Goal: Information Seeking & Learning: Check status

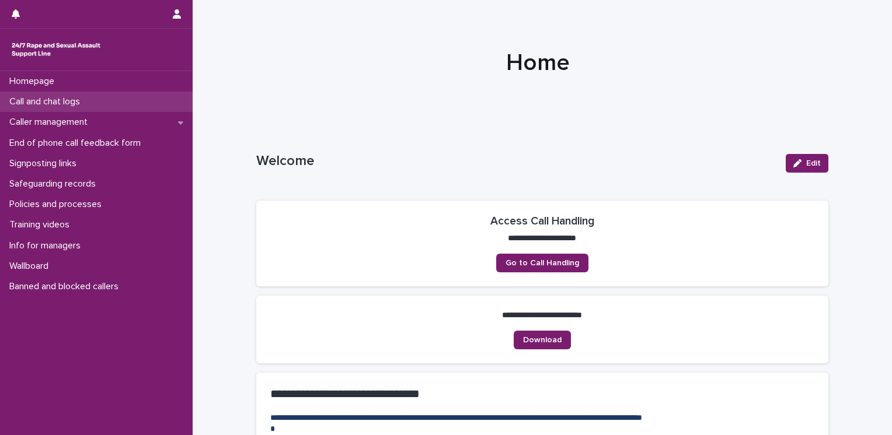
click at [65, 104] on p "Call and chat logs" at bounding box center [47, 101] width 85 height 11
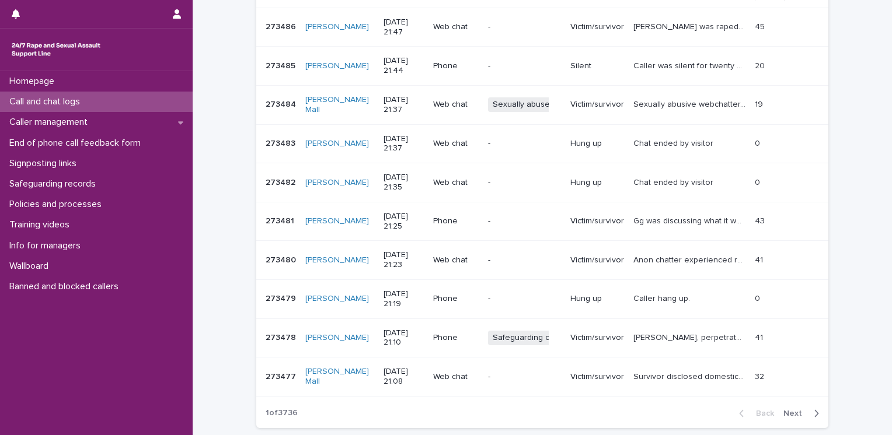
scroll to position [293, 0]
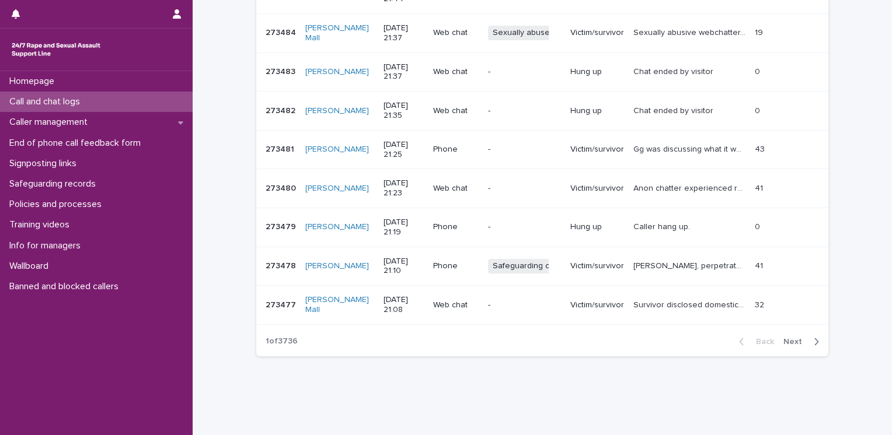
click at [791, 342] on span "Next" at bounding box center [796, 342] width 26 height 8
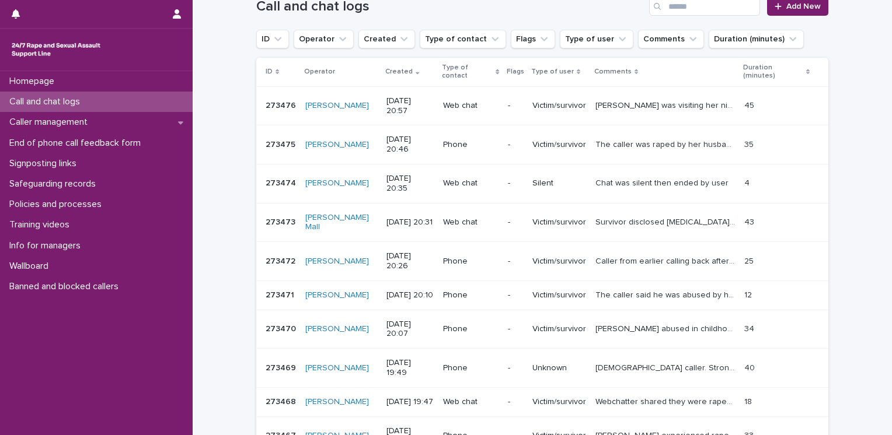
scroll to position [126, 0]
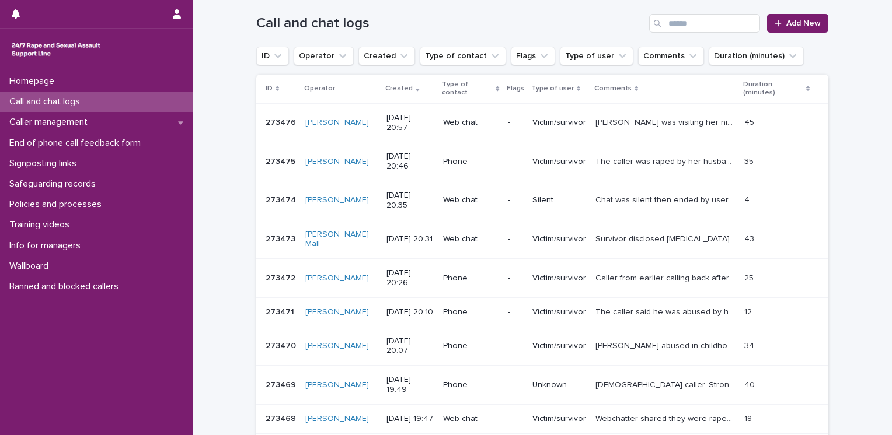
click at [527, 123] on td "Victim/survivor" at bounding box center [558, 122] width 63 height 39
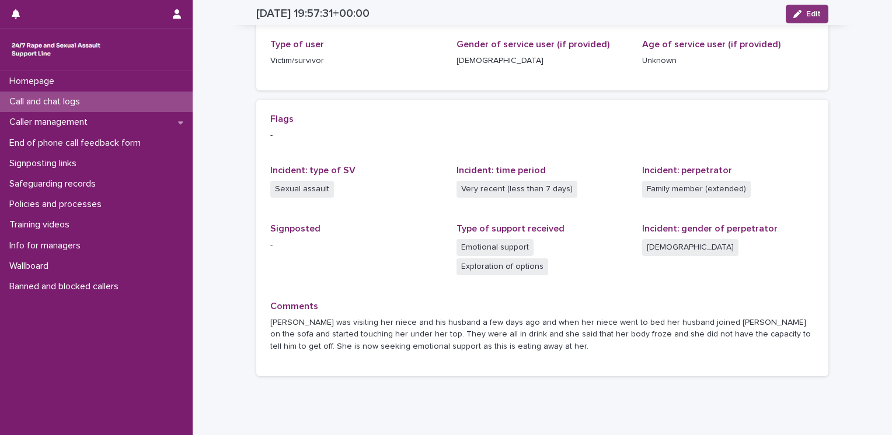
scroll to position [208, 0]
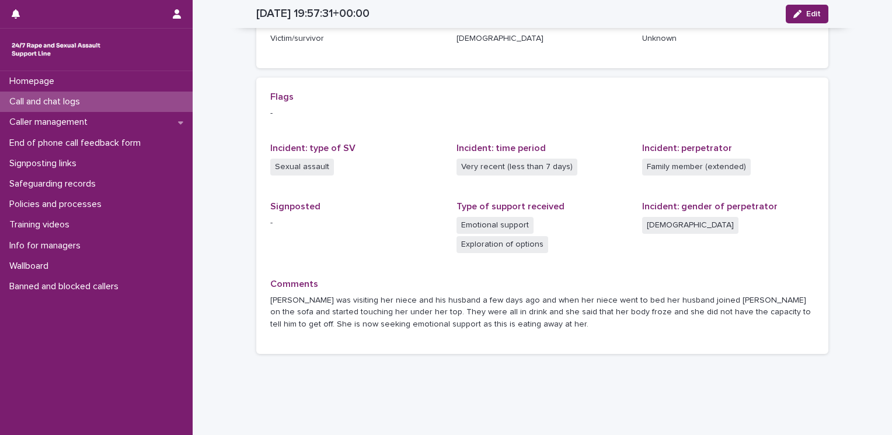
click at [68, 101] on p "Call and chat logs" at bounding box center [47, 101] width 85 height 11
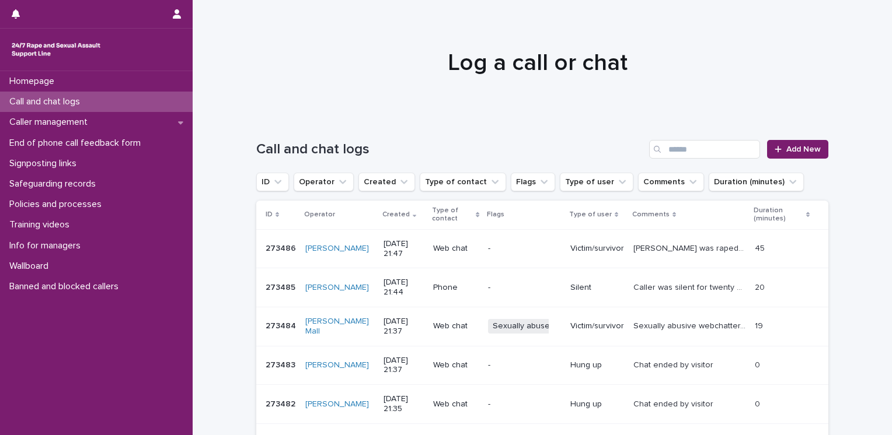
click at [425, 367] on td "[DATE] 21:37" at bounding box center [404, 365] width 50 height 39
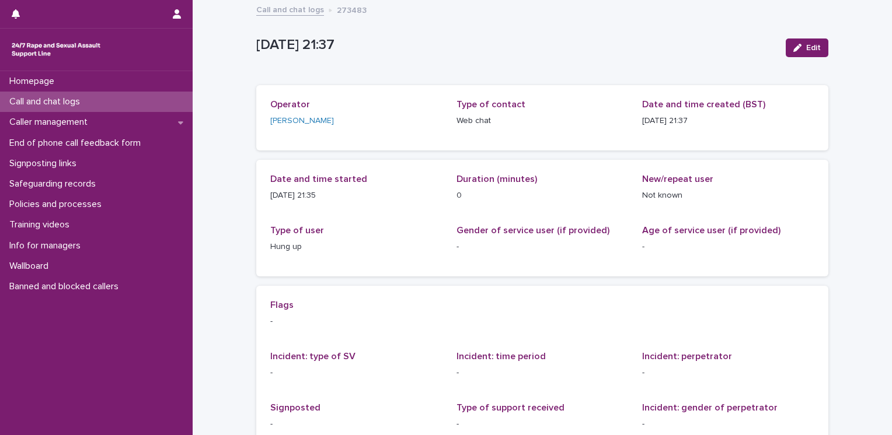
click at [95, 100] on div "Call and chat logs" at bounding box center [96, 102] width 193 height 20
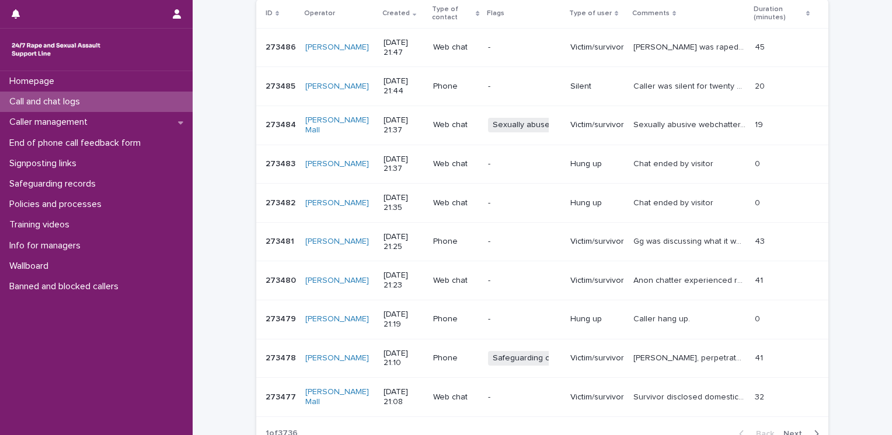
scroll to position [233, 0]
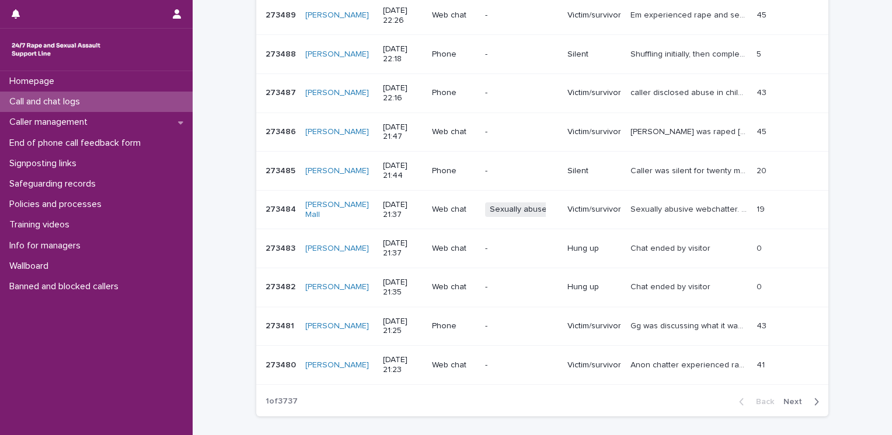
click at [476, 371] on div "Web chat" at bounding box center [454, 365] width 44 height 19
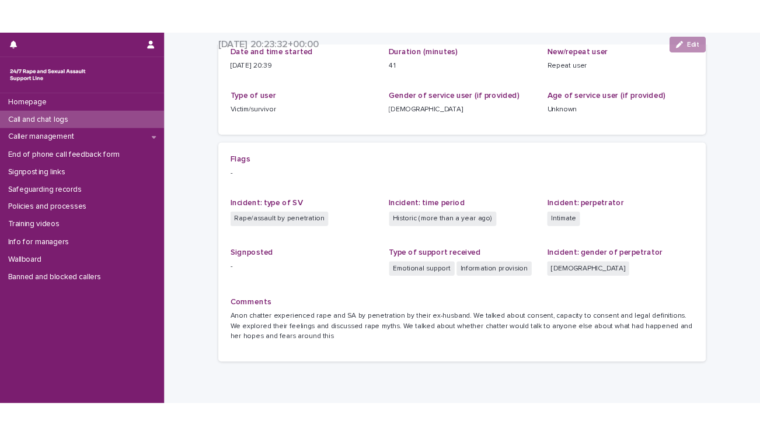
scroll to position [208, 0]
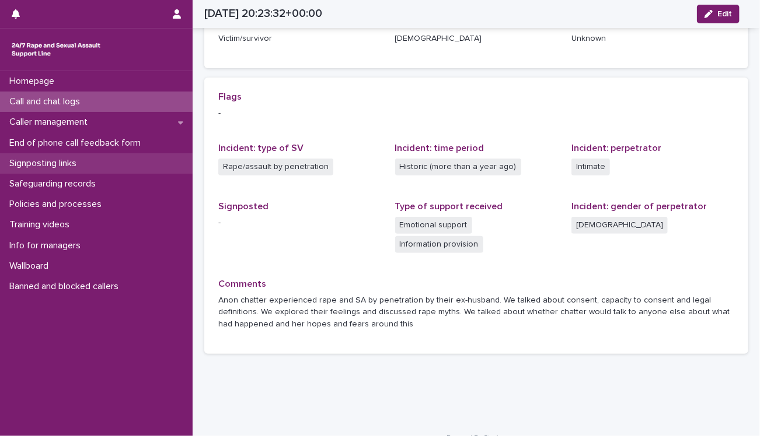
click at [131, 166] on div "Signposting links" at bounding box center [96, 163] width 193 height 20
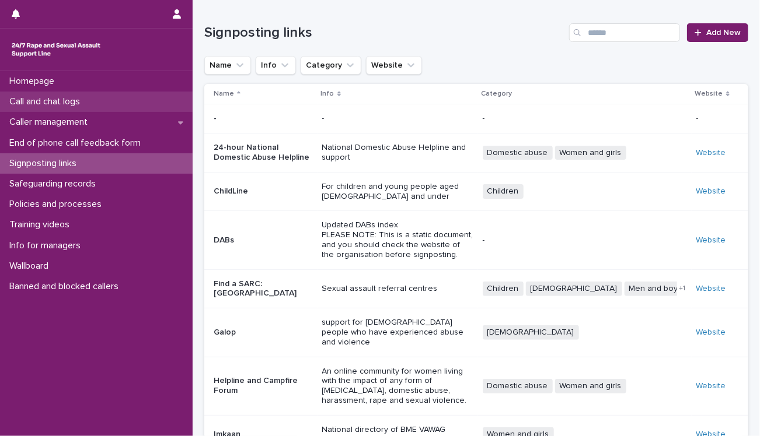
click at [128, 94] on div "Call and chat logs" at bounding box center [96, 102] width 193 height 20
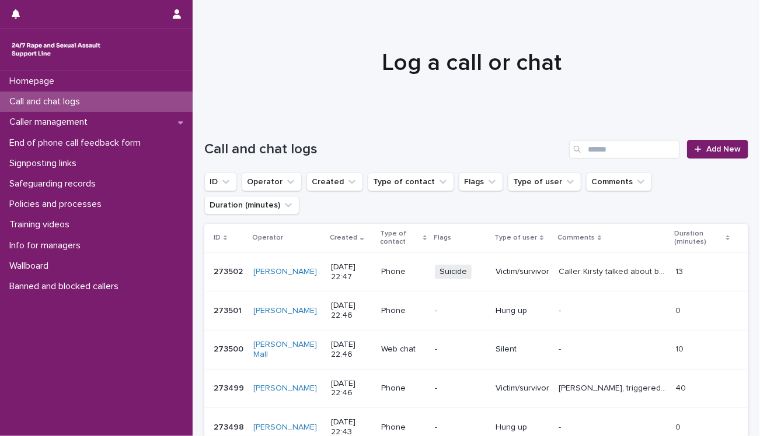
click at [495, 267] on p "Victim/survivor" at bounding box center [522, 272] width 54 height 10
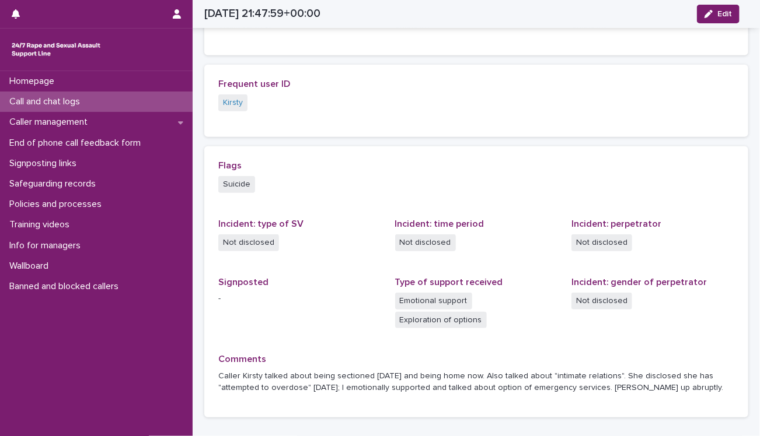
scroll to position [289, 0]
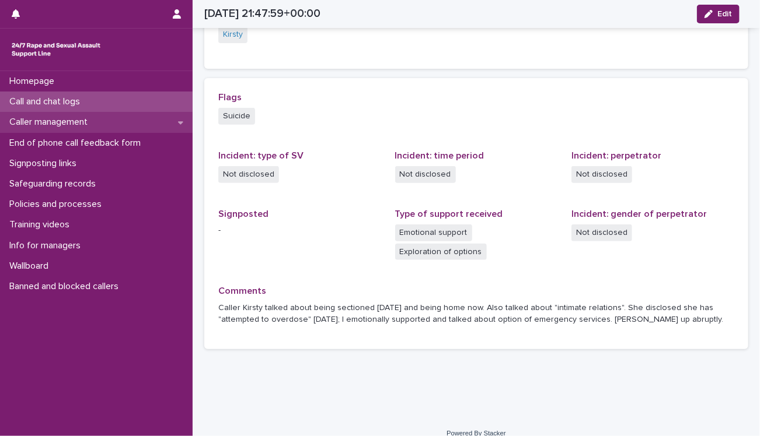
click at [111, 125] on div "Caller management" at bounding box center [96, 122] width 193 height 20
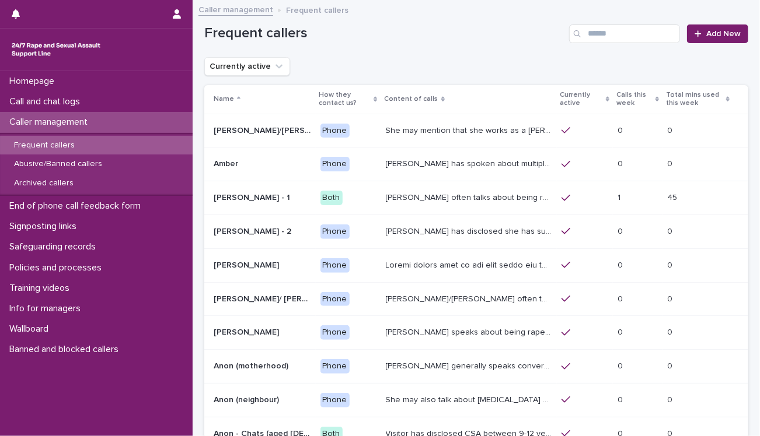
click at [89, 144] on div "Frequent callers" at bounding box center [96, 145] width 193 height 19
click at [611, 33] on input "Search" at bounding box center [624, 34] width 111 height 19
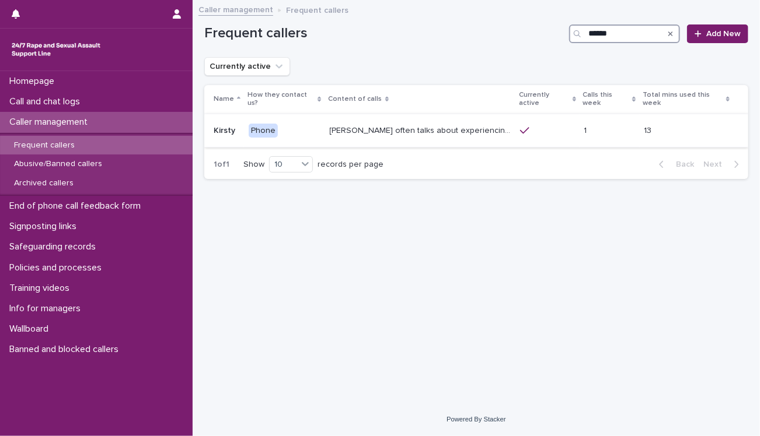
type input "******"
click at [424, 125] on p "[PERSON_NAME] often talks about experiencing sexual violence by a family friend…" at bounding box center [422, 130] width 184 height 12
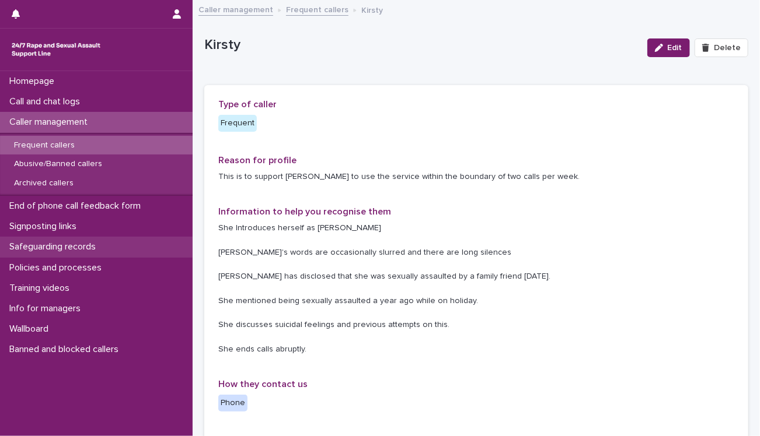
click at [80, 242] on p "Safeguarding records" at bounding box center [55, 247] width 100 height 11
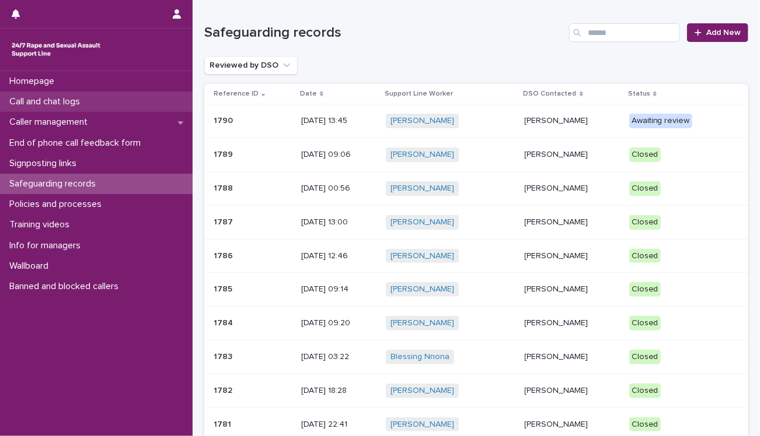
click at [123, 103] on div "Call and chat logs" at bounding box center [96, 102] width 193 height 20
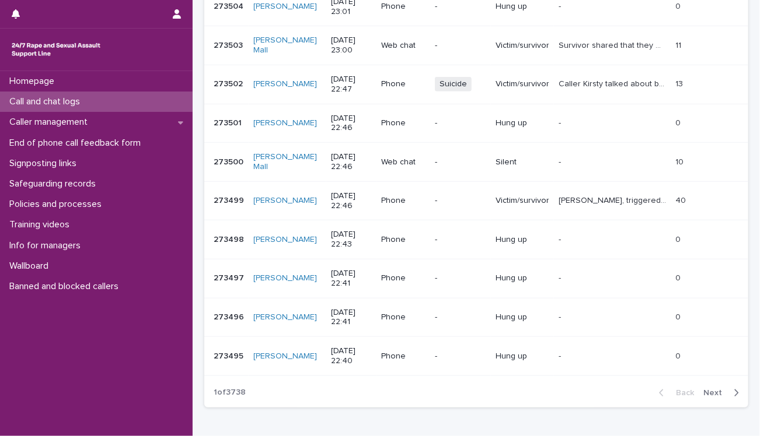
scroll to position [280, 0]
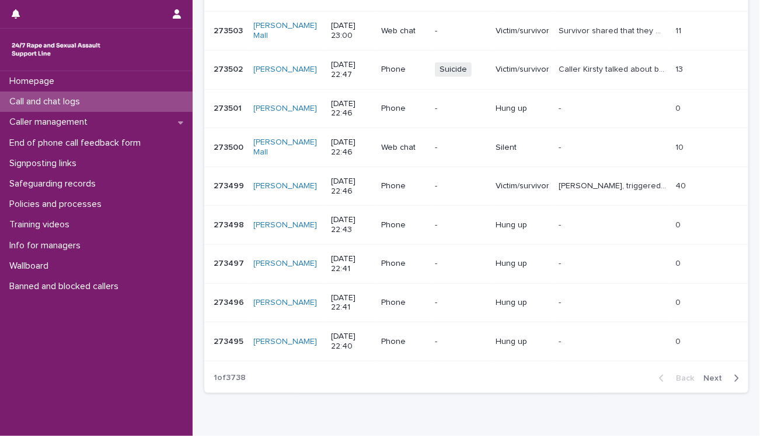
click at [705, 375] on span "Next" at bounding box center [716, 379] width 26 height 8
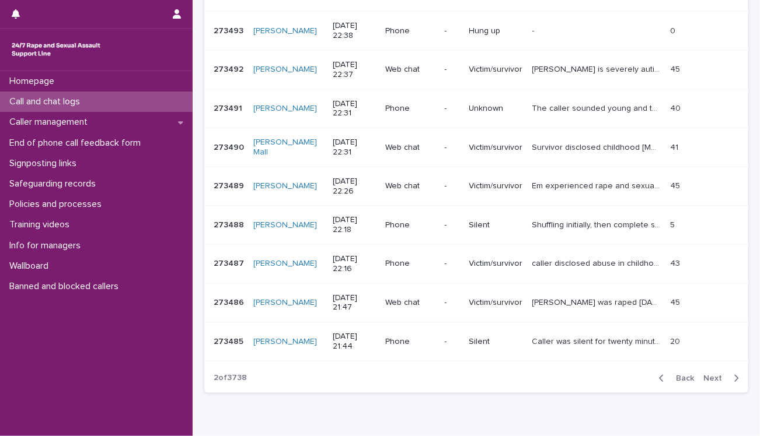
click at [705, 375] on span "Next" at bounding box center [716, 379] width 26 height 8
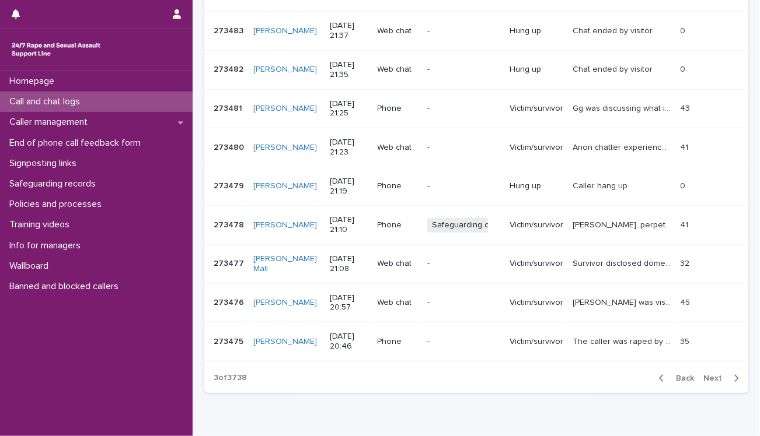
click at [677, 375] on span "Back" at bounding box center [681, 379] width 25 height 8
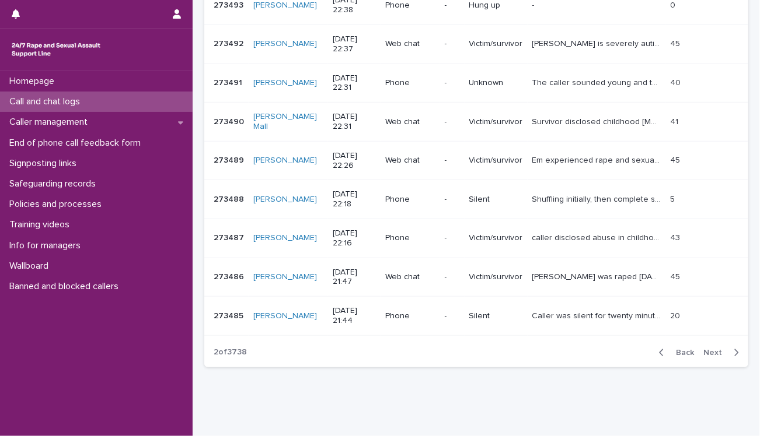
scroll to position [313, 0]
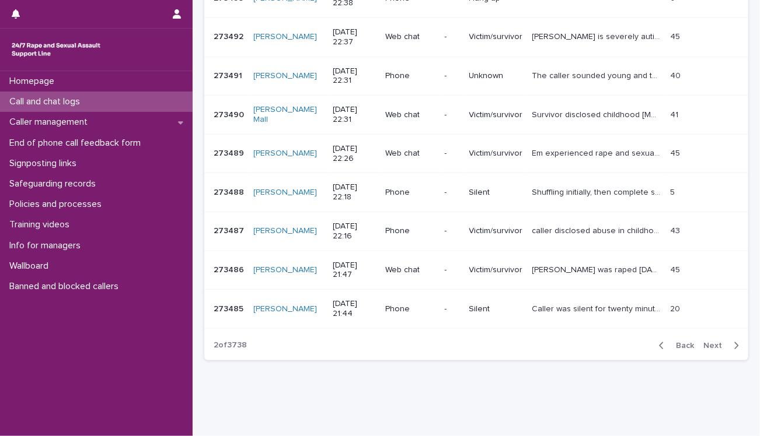
click at [708, 342] on span "Next" at bounding box center [716, 346] width 26 height 8
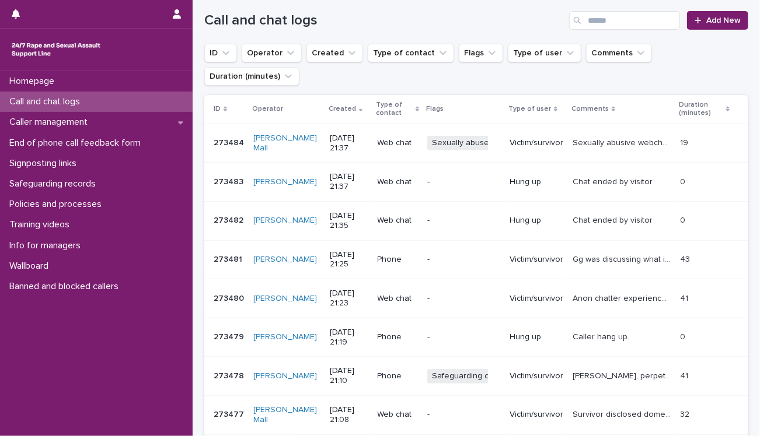
scroll to position [313, 0]
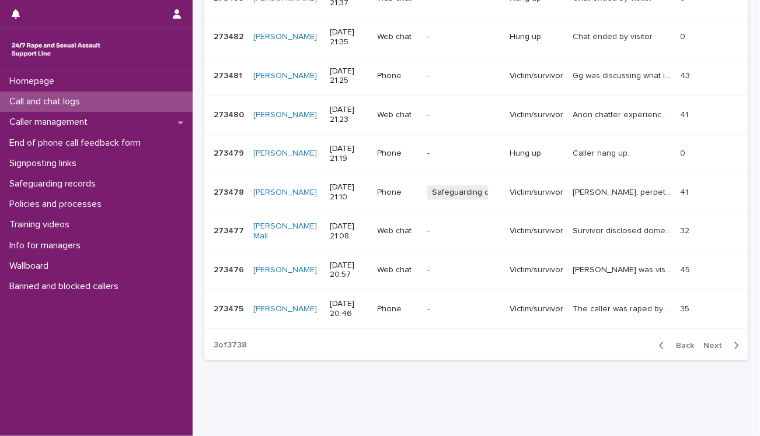
click at [708, 342] on span "Next" at bounding box center [716, 346] width 26 height 8
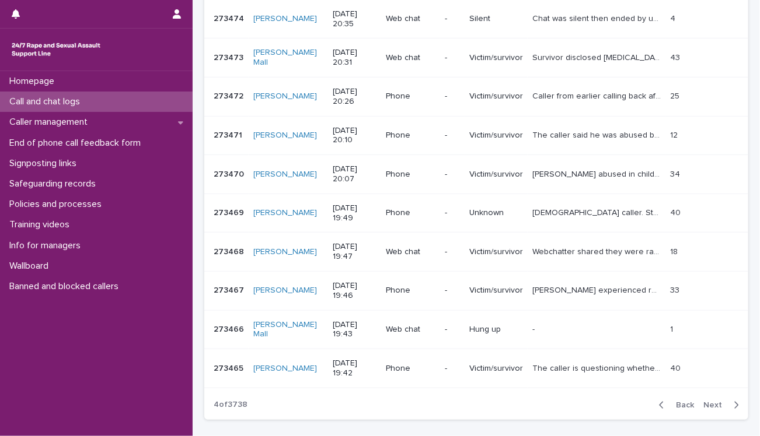
scroll to position [313, 0]
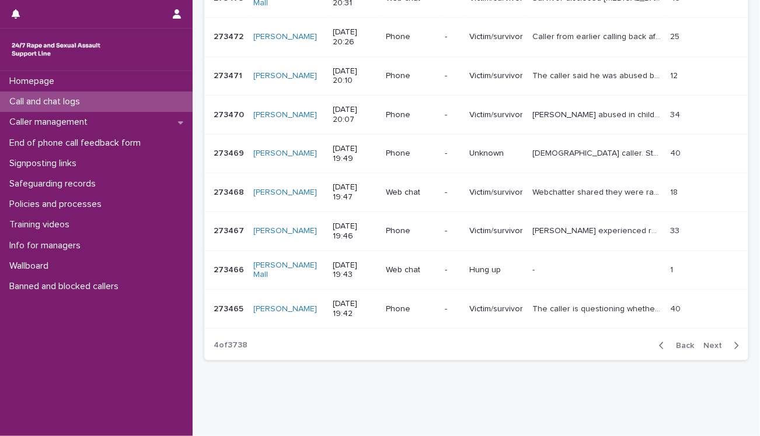
click at [705, 342] on span "Next" at bounding box center [716, 346] width 26 height 8
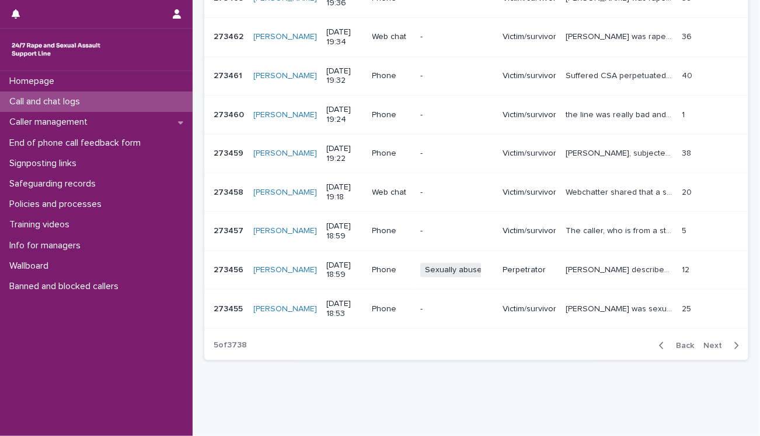
click at [523, 265] on p "Perpetrator" at bounding box center [529, 270] width 54 height 10
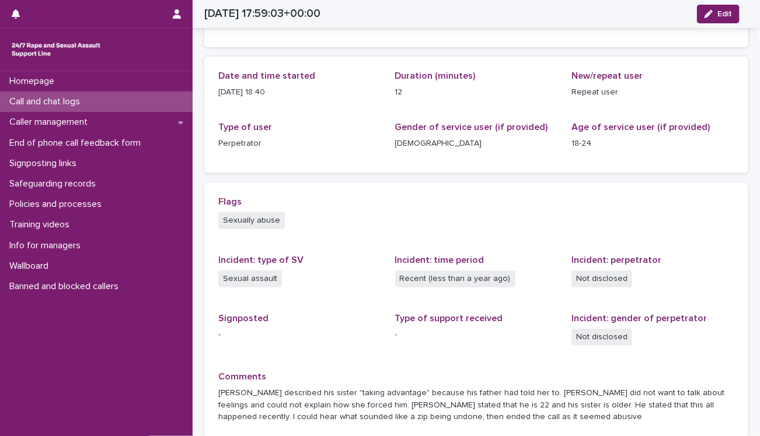
scroll to position [175, 0]
